Goal: Obtain resource: Download file/media

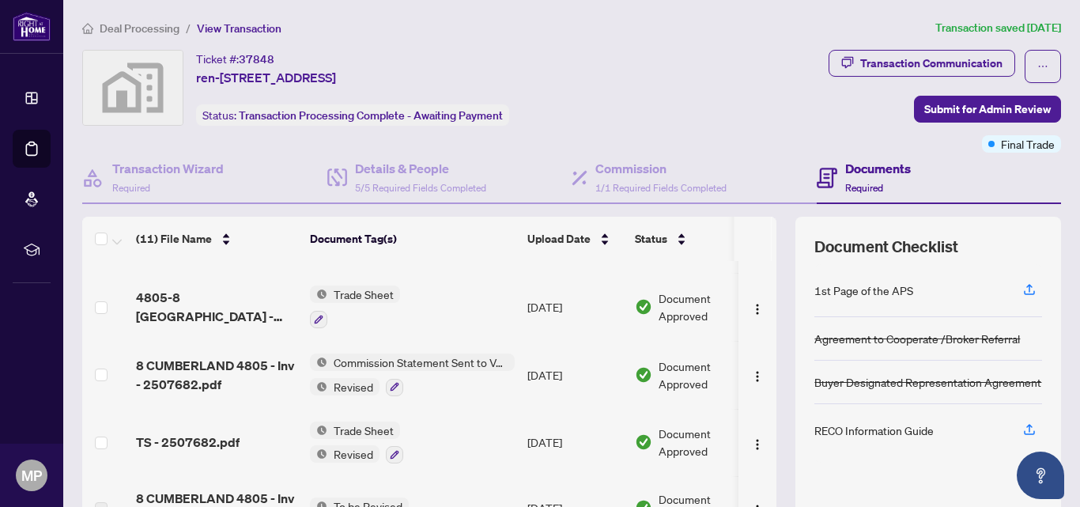
scroll to position [49, 0]
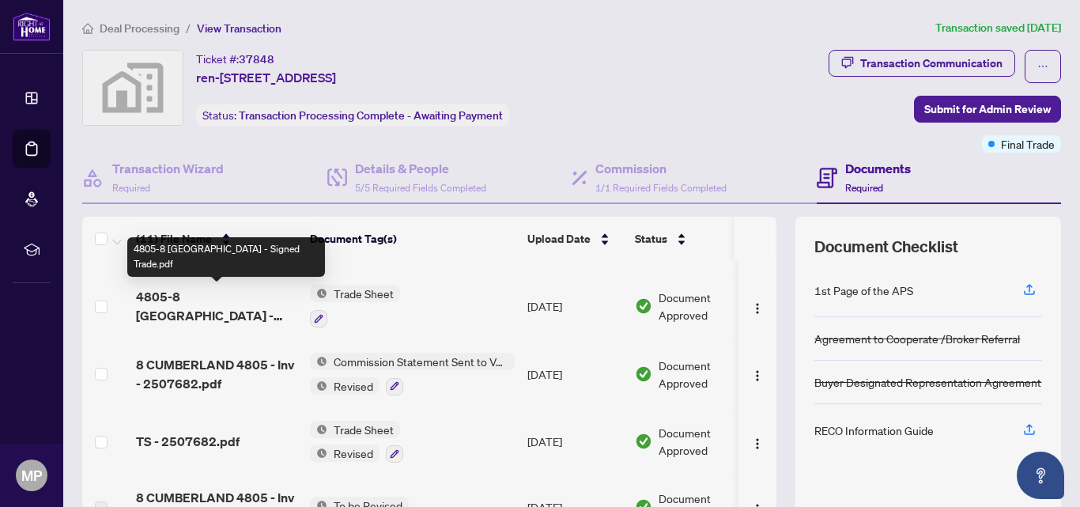
click at [198, 296] on span "4805-8 [GEOGRAPHIC_DATA] - Signed Trade.pdf" at bounding box center [216, 306] width 161 height 38
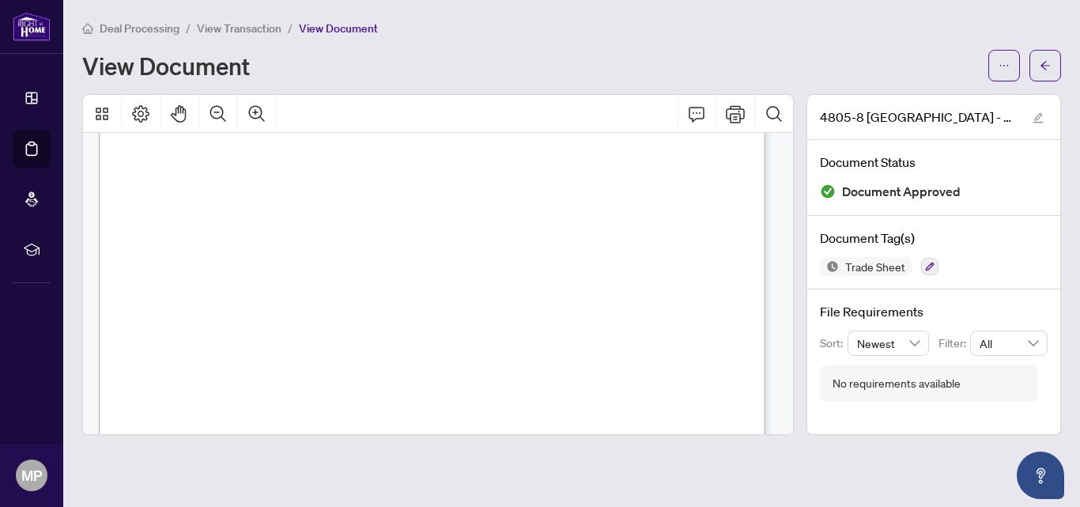
scroll to position [137, 0]
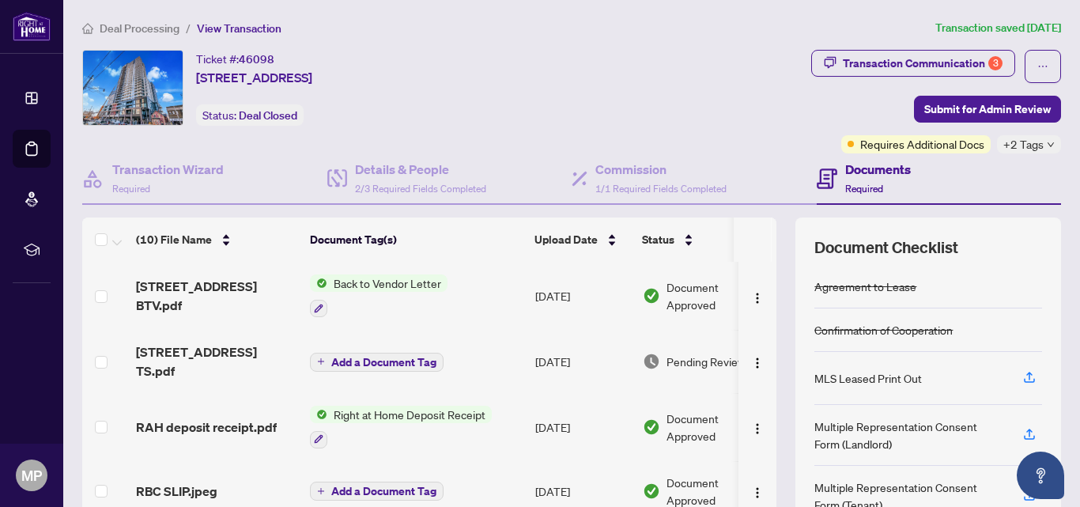
click at [225, 367] on td "2501-286 Main St TS.pdf" at bounding box center [217, 361] width 174 height 63
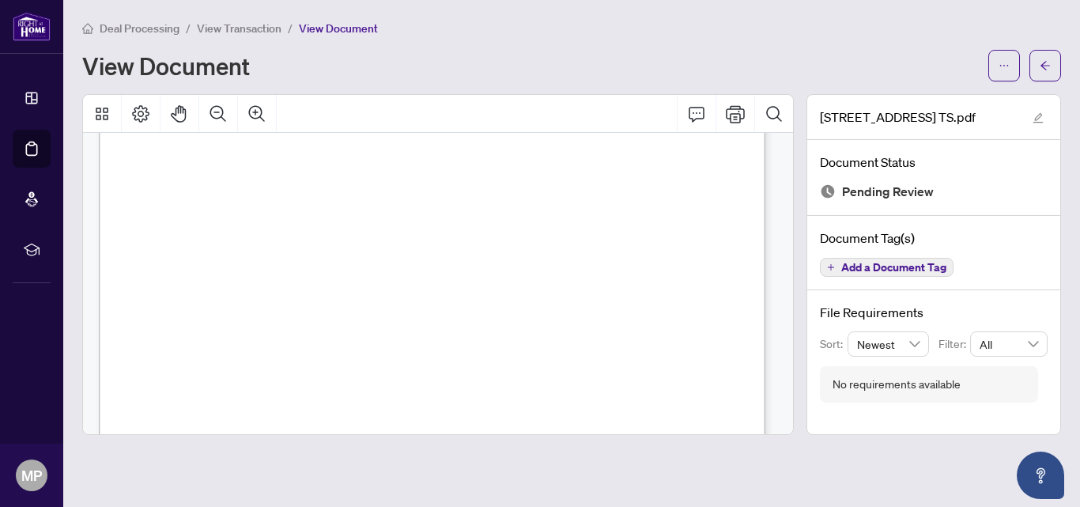
scroll to position [165, 0]
